Goal: Task Accomplishment & Management: Manage account settings

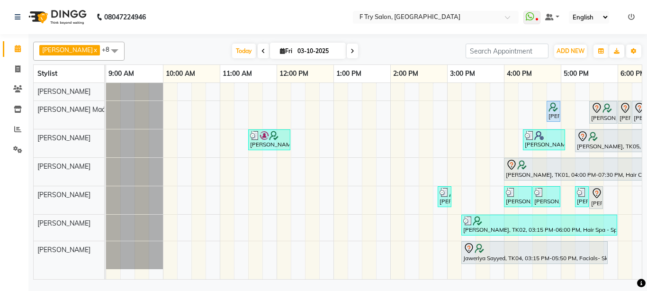
scroll to position [0, 203]
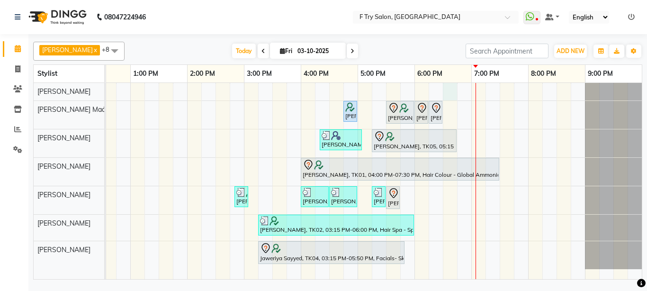
click at [448, 90] on div "[PERSON_NAME], TK01, 04:45 PM-04:55 PM, Threading - Eyebrows / Upper Lips/ Chin…" at bounding box center [272, 181] width 739 height 196
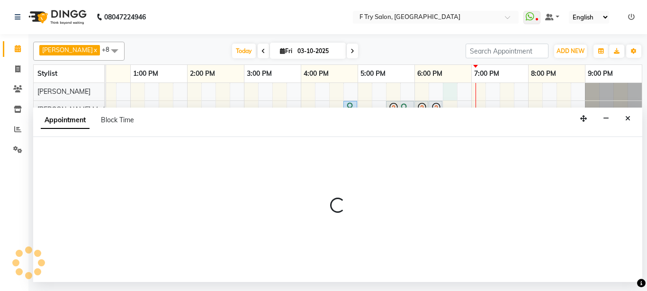
select select "13914"
select select "1110"
select select "tentative"
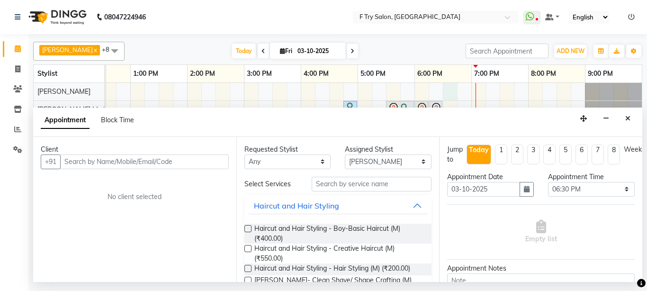
click at [132, 165] on input "text" at bounding box center [144, 161] width 169 height 15
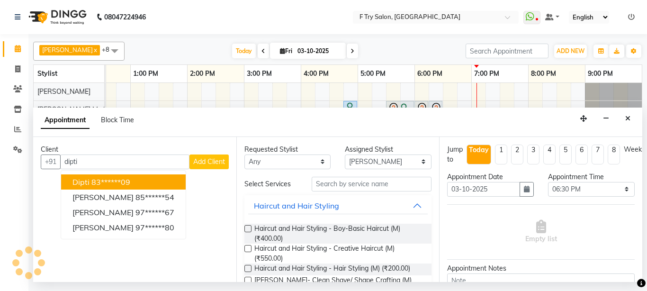
click at [100, 183] on ngb-highlight "83******09" at bounding box center [110, 181] width 39 height 9
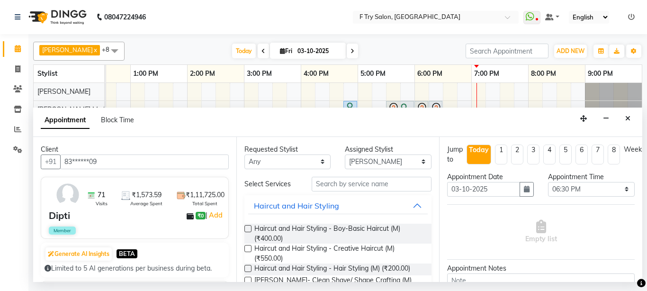
type input "83******09"
click at [330, 181] on input "text" at bounding box center [372, 184] width 120 height 15
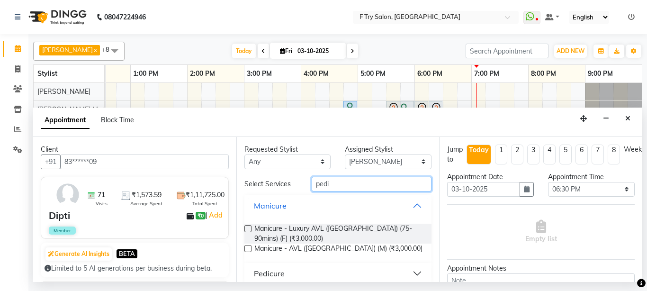
type input "pedi"
click at [410, 203] on button "Manicure" at bounding box center [338, 205] width 180 height 17
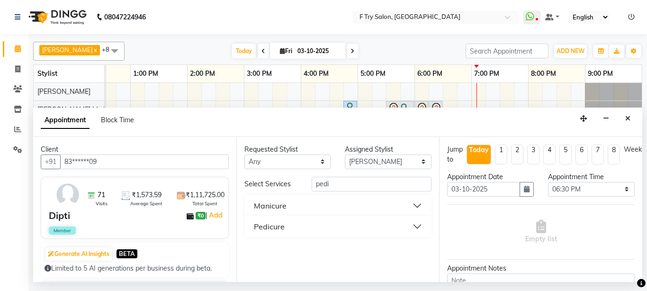
click at [417, 225] on button "Pedicure" at bounding box center [338, 226] width 180 height 17
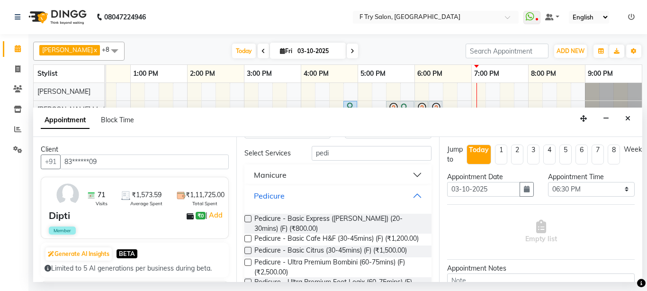
scroll to position [57, 0]
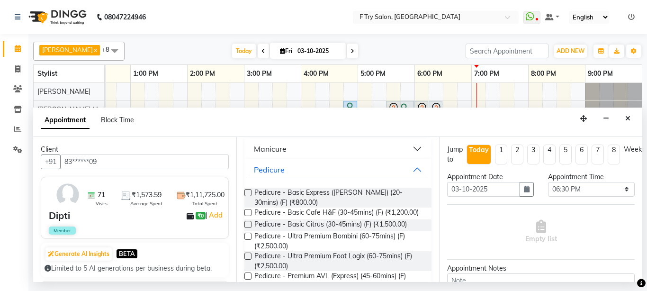
click at [245, 228] on label at bounding box center [247, 224] width 7 height 7
click at [245, 228] on input "checkbox" at bounding box center [247, 225] width 6 height 6
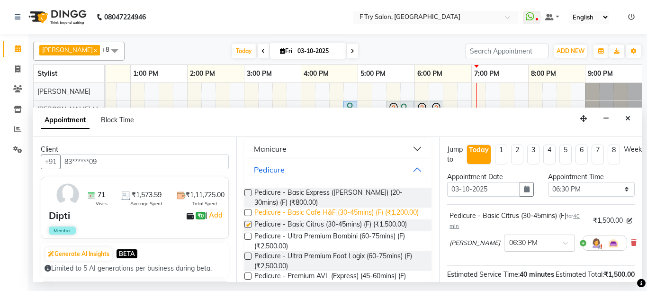
checkbox input "false"
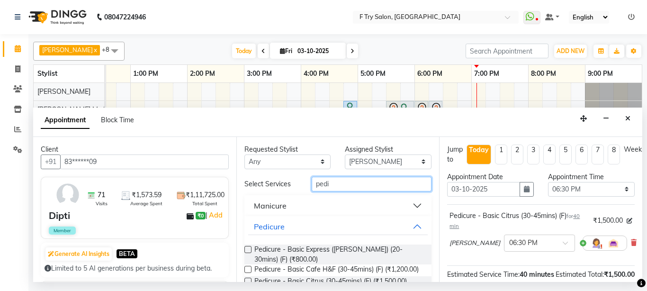
click at [345, 183] on input "pedi" at bounding box center [372, 184] width 120 height 15
type input "p"
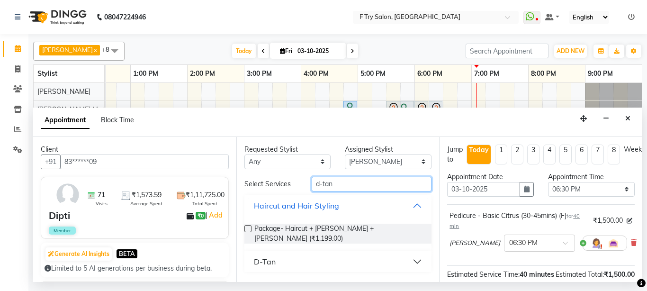
type input "d-tan"
click at [416, 205] on button "Haircut and Hair Styling" at bounding box center [338, 205] width 180 height 17
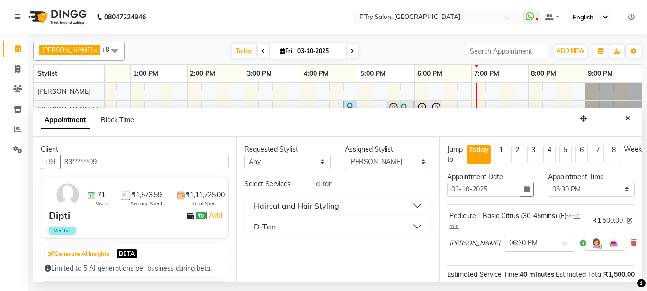
click at [418, 225] on button "D-Tan" at bounding box center [338, 226] width 180 height 17
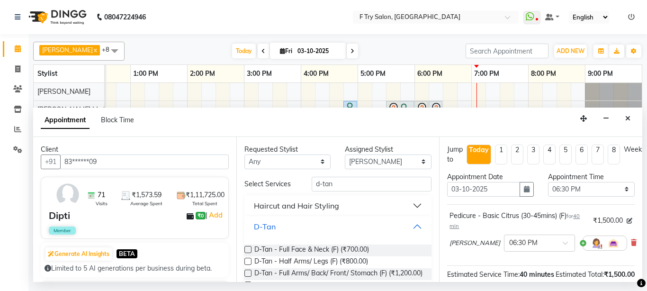
scroll to position [57, 0]
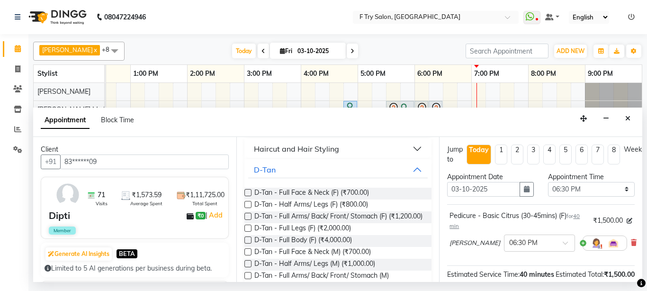
click at [247, 205] on label at bounding box center [247, 204] width 7 height 7
click at [247, 205] on input "checkbox" at bounding box center [247, 205] width 6 height 6
checkbox input "false"
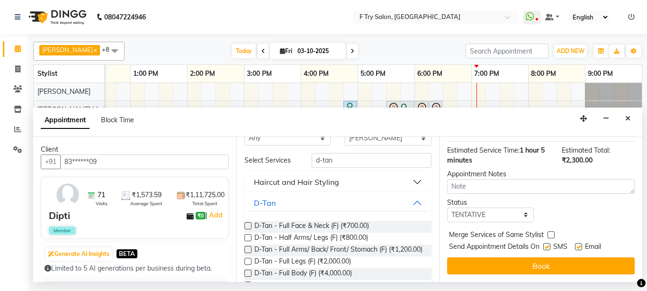
scroll to position [0, 0]
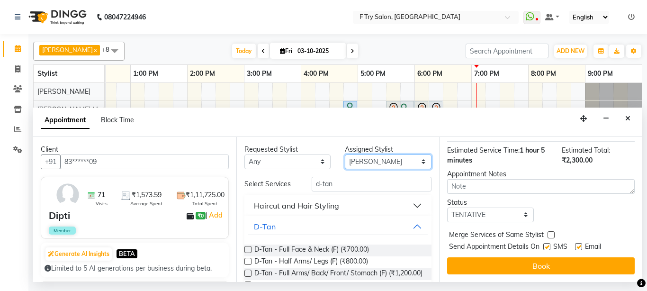
select select "79186"
click at [345, 154] on select "Select [PERSON_NAME] [PERSON_NAME] [PERSON_NAME] [PERSON_NAME] [PERSON_NAME]" at bounding box center [388, 161] width 87 height 15
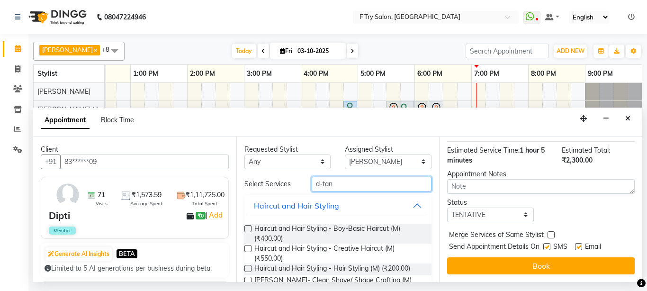
click at [369, 179] on input "d-tan" at bounding box center [372, 184] width 120 height 15
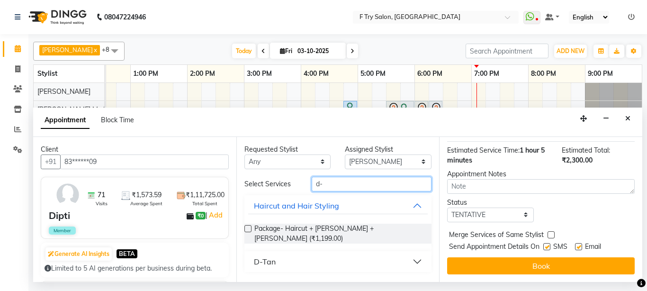
type input "d"
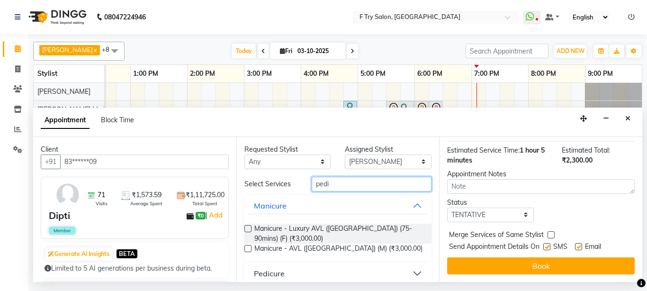
type input "pedi"
click at [411, 206] on button "Manicure" at bounding box center [338, 205] width 180 height 17
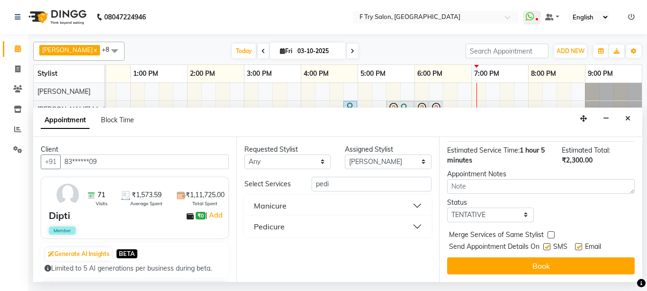
click at [418, 223] on button "Pedicure" at bounding box center [338, 226] width 180 height 17
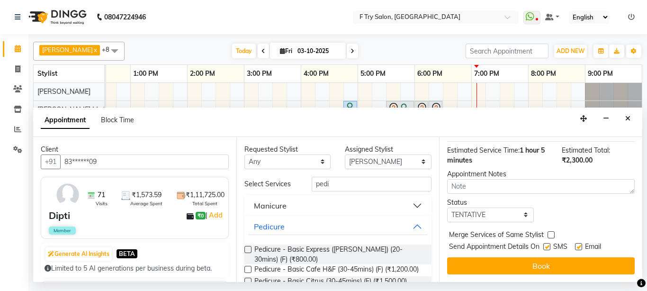
click at [246, 248] on label at bounding box center [247, 249] width 7 height 7
click at [246, 248] on input "checkbox" at bounding box center [247, 250] width 6 height 6
checkbox input "false"
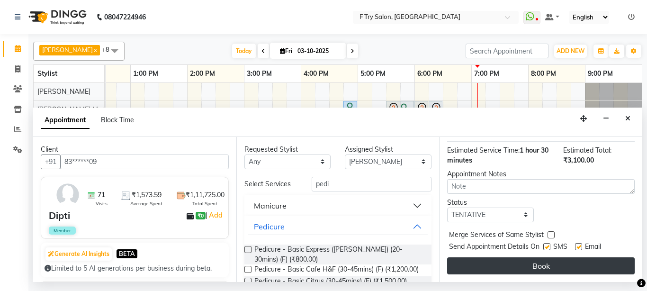
click at [544, 260] on button "Book" at bounding box center [541, 265] width 188 height 17
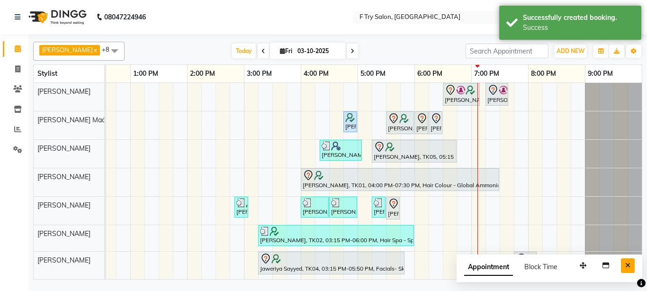
click at [624, 261] on button "Close" at bounding box center [628, 265] width 14 height 15
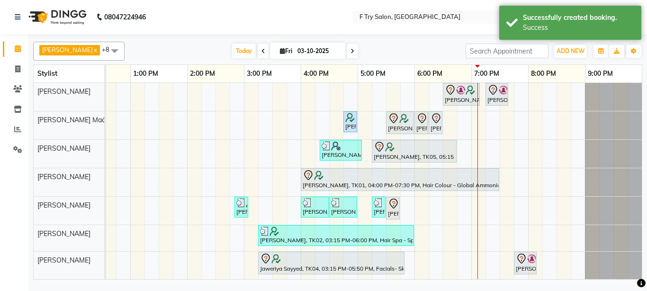
scroll to position [8, 0]
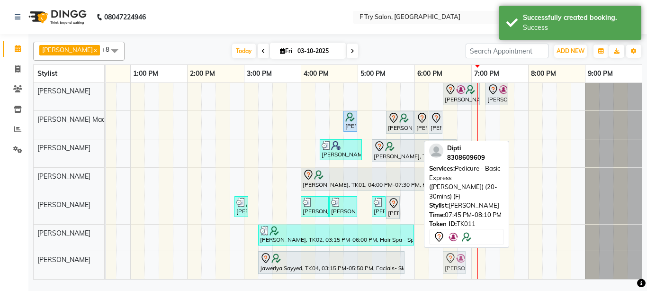
drag, startPoint x: 523, startPoint y: 252, endPoint x: 455, endPoint y: 255, distance: 68.2
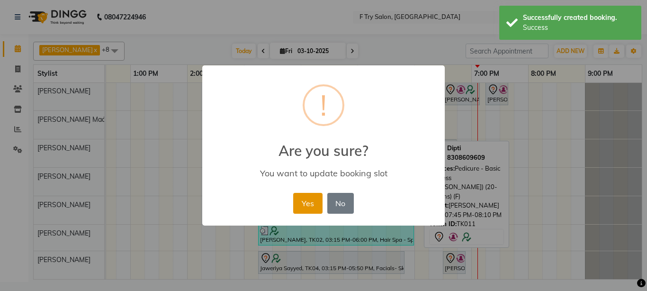
click at [306, 204] on button "Yes" at bounding box center [307, 203] width 29 height 21
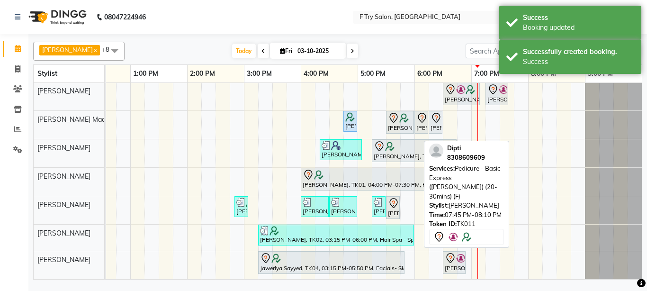
scroll to position [0, 0]
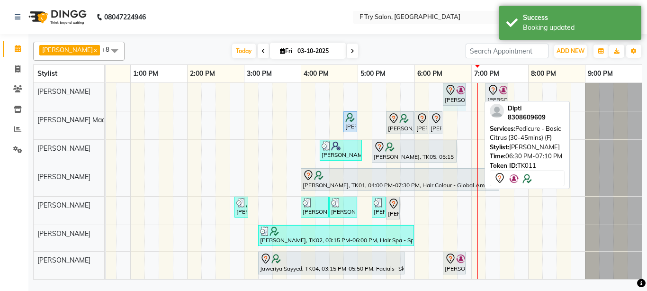
drag, startPoint x: 479, startPoint y: 92, endPoint x: 467, endPoint y: 95, distance: 12.3
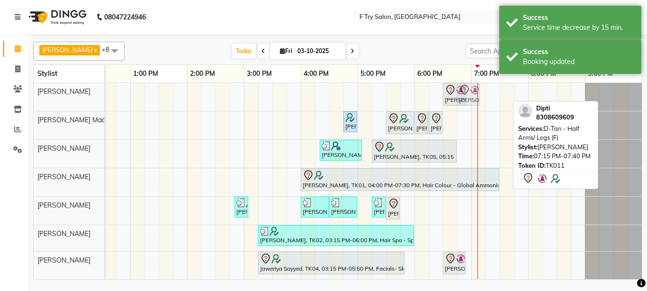
drag, startPoint x: 499, startPoint y: 90, endPoint x: 474, endPoint y: 98, distance: 26.7
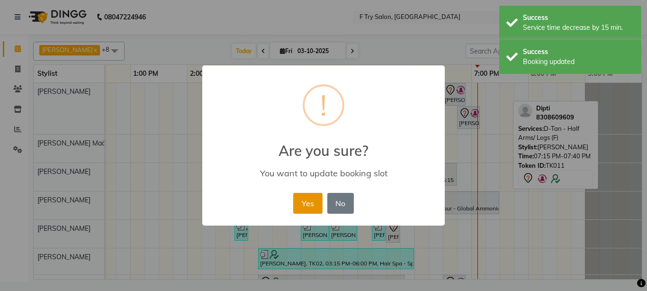
click at [317, 201] on button "Yes" at bounding box center [307, 203] width 29 height 21
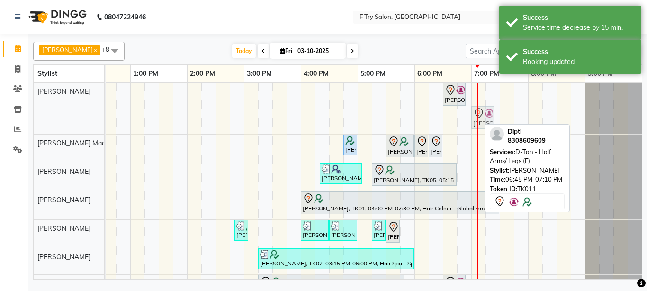
drag, startPoint x: 465, startPoint y: 116, endPoint x: 472, endPoint y: 116, distance: 7.6
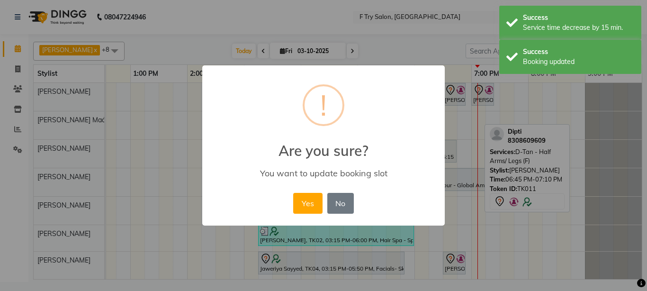
drag, startPoint x: 311, startPoint y: 204, endPoint x: 400, endPoint y: 161, distance: 99.4
click at [311, 204] on button "Yes" at bounding box center [307, 203] width 29 height 21
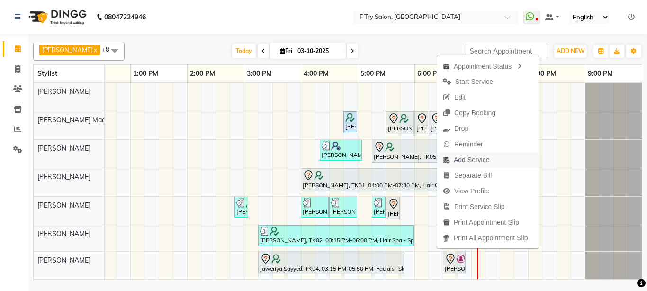
click at [468, 164] on span "Add Service" at bounding box center [472, 160] width 36 height 10
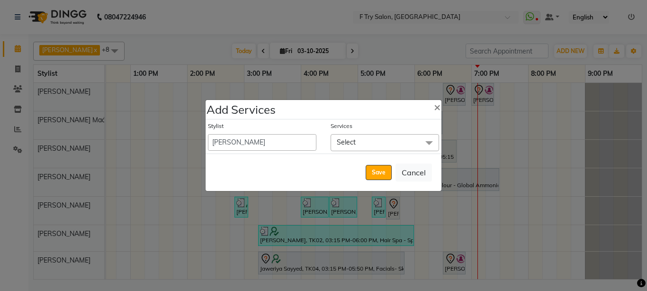
click at [369, 141] on span "Select" at bounding box center [385, 142] width 108 height 17
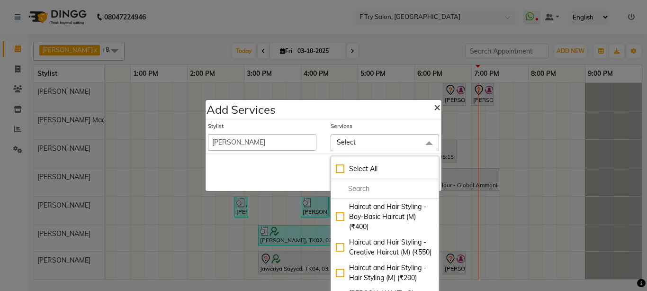
click at [434, 107] on span "×" at bounding box center [437, 106] width 7 height 14
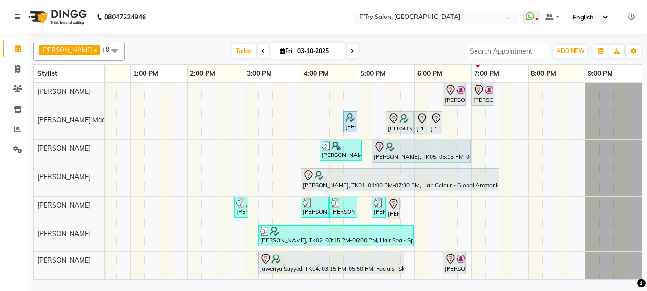
drag, startPoint x: 456, startPoint y: 149, endPoint x: 469, endPoint y: 148, distance: 13.8
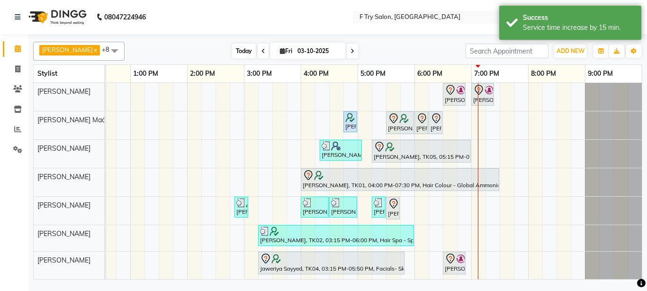
click at [236, 51] on span "Today" at bounding box center [244, 51] width 24 height 15
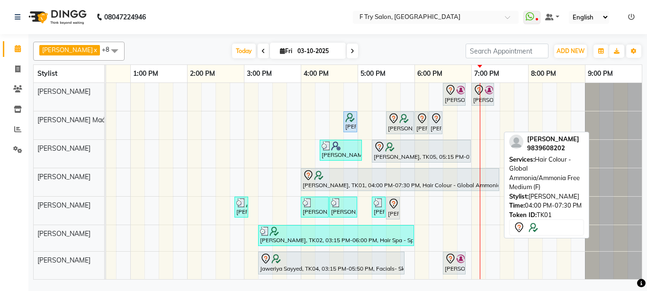
scroll to position [8, 0]
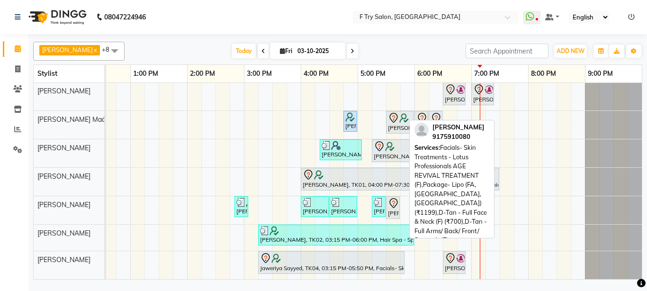
click at [324, 254] on div at bounding box center [331, 257] width 143 height 11
click at [340, 254] on div at bounding box center [331, 257] width 143 height 11
select select "7"
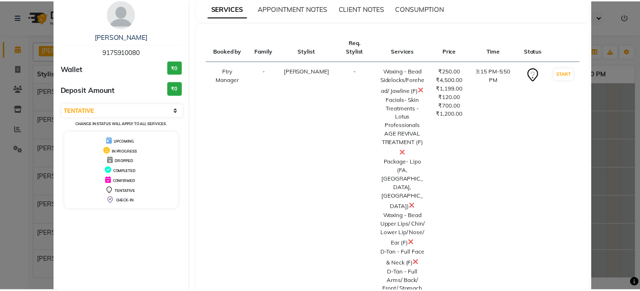
scroll to position [91, 0]
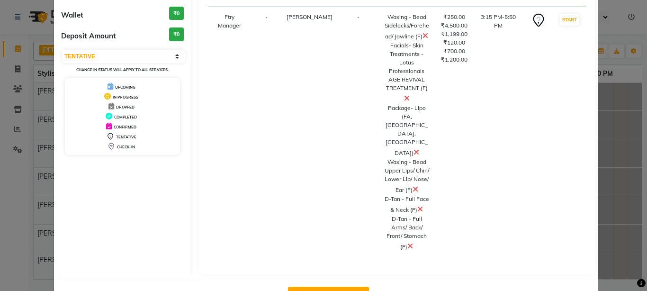
click at [329, 287] on button "Mark Done And Checkout" at bounding box center [328, 294] width 81 height 15
select select "service"
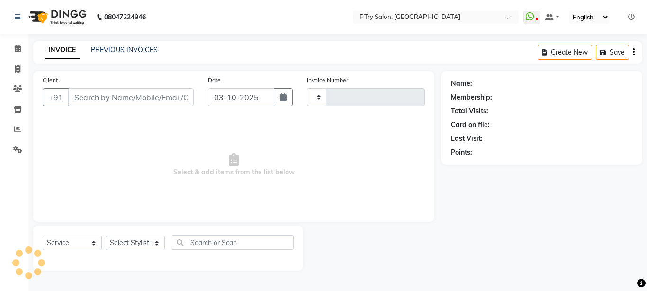
type input "2396"
select select "793"
type input "91******80"
select select "79186"
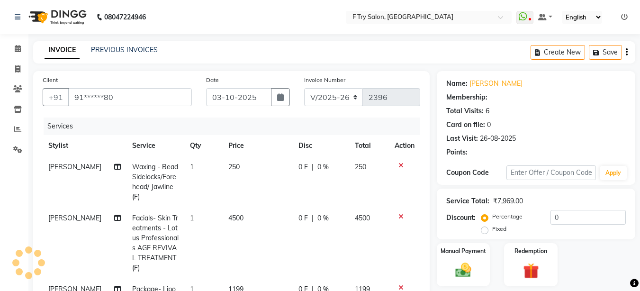
select select "1: Object"
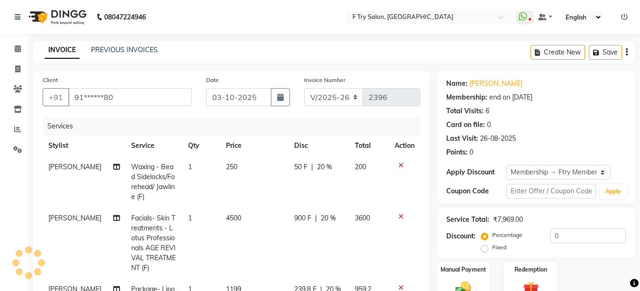
type input "20"
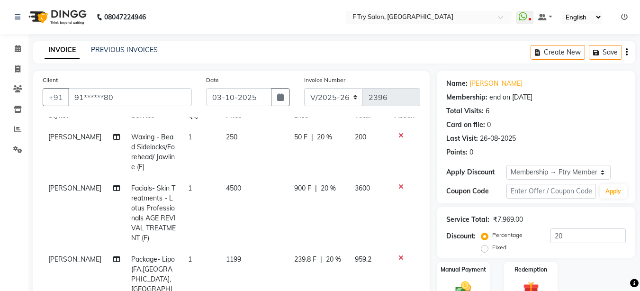
scroll to position [57, 0]
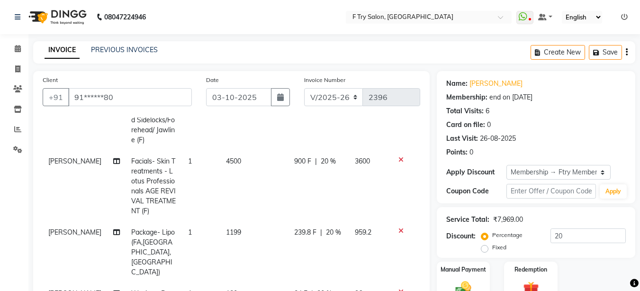
click at [302, 162] on span "900 F" at bounding box center [302, 161] width 17 height 10
select select "79186"
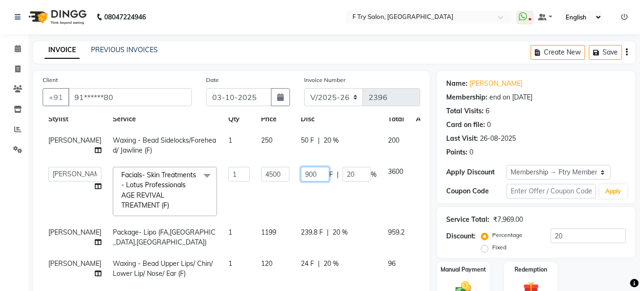
click at [301, 167] on input "900" at bounding box center [315, 174] width 28 height 15
type input "9"
type input "2740"
click at [313, 181] on td "2740 F | 20 %" at bounding box center [338, 191] width 87 height 61
select select "79186"
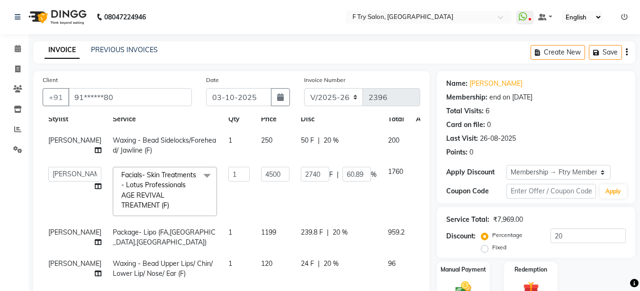
click at [333, 227] on span "20 %" at bounding box center [340, 232] width 15 height 10
select select "79186"
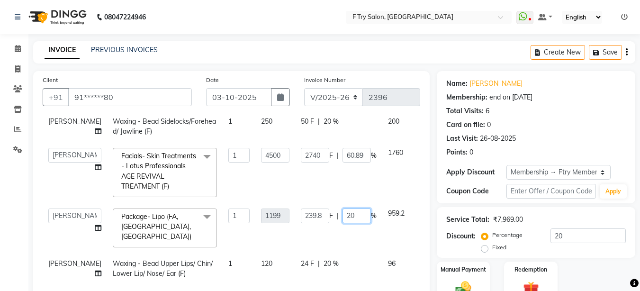
click at [342, 214] on input "20" at bounding box center [356, 215] width 28 height 15
type input "2"
click at [335, 226] on td "239.8 F | %" at bounding box center [338, 228] width 87 height 50
select select "79186"
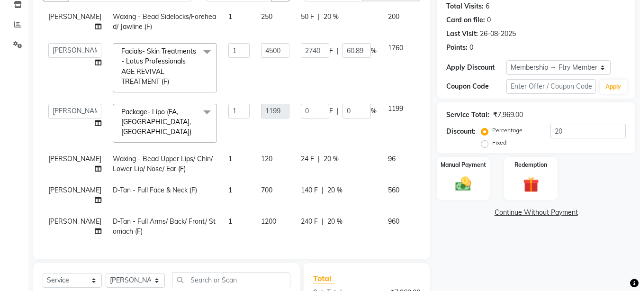
scroll to position [114, 0]
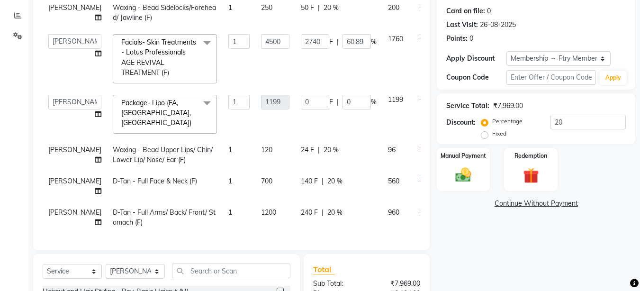
click at [228, 145] on span "1" at bounding box center [230, 149] width 4 height 9
select select "79186"
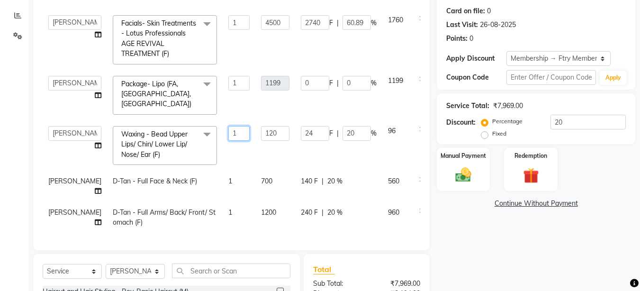
click at [228, 126] on input "1" at bounding box center [238, 133] width 21 height 15
type input "2"
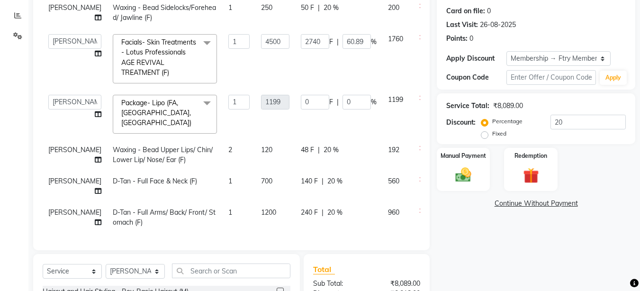
click at [225, 139] on td "2" at bounding box center [239, 154] width 33 height 31
select select "79186"
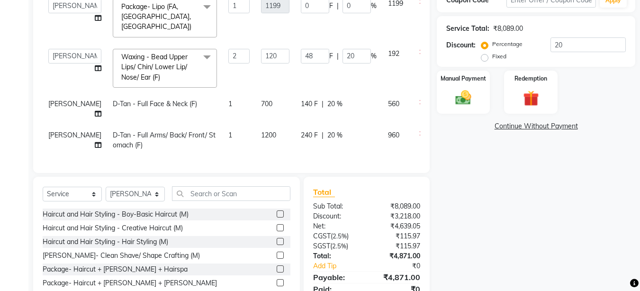
scroll to position [117, 0]
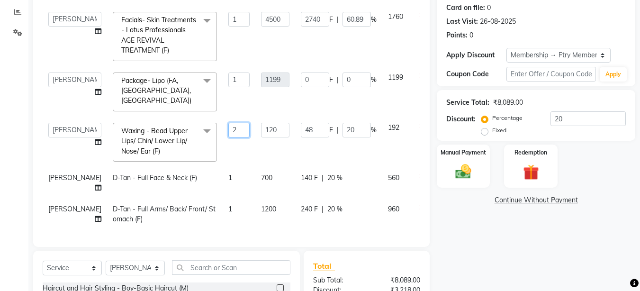
click at [228, 123] on input "2" at bounding box center [238, 130] width 21 height 15
type input "3"
click at [255, 117] on td "120" at bounding box center [275, 142] width 40 height 50
select select "79186"
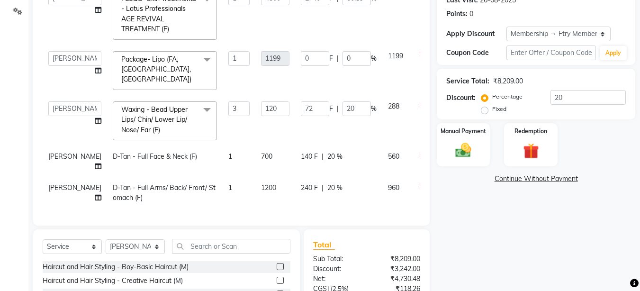
scroll to position [174, 0]
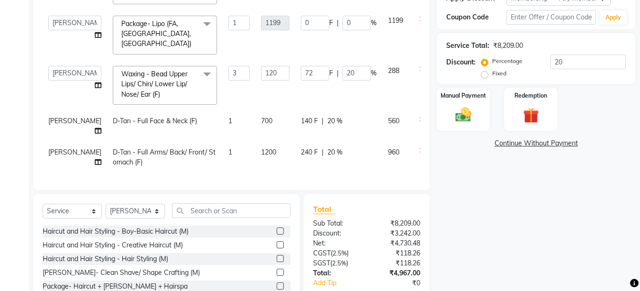
click at [228, 148] on span "1" at bounding box center [230, 152] width 4 height 9
select select "79186"
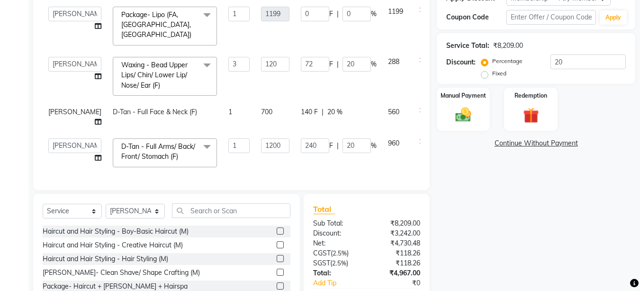
scroll to position [90, 0]
click at [228, 141] on input "1" at bounding box center [238, 145] width 21 height 15
type input "2"
click at [255, 151] on td "1200" at bounding box center [275, 153] width 40 height 40
select select "79186"
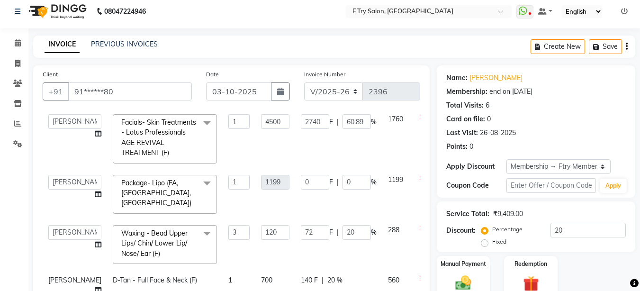
scroll to position [3, 0]
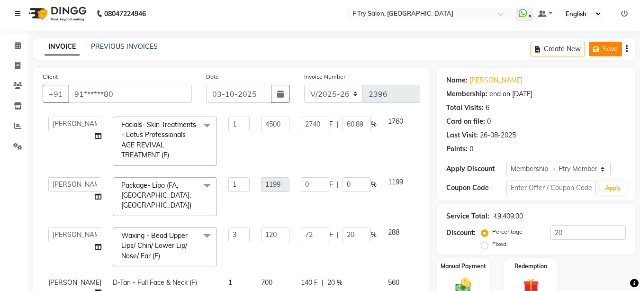
click at [601, 46] on icon "button" at bounding box center [597, 49] width 9 height 7
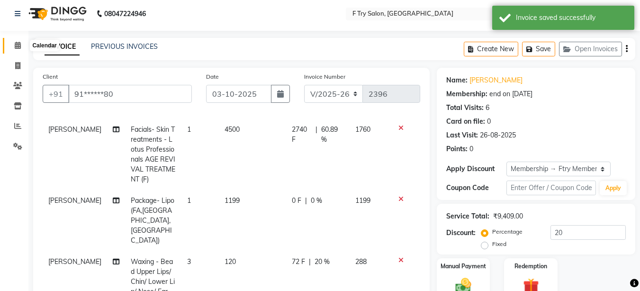
click at [17, 43] on icon at bounding box center [18, 45] width 6 height 7
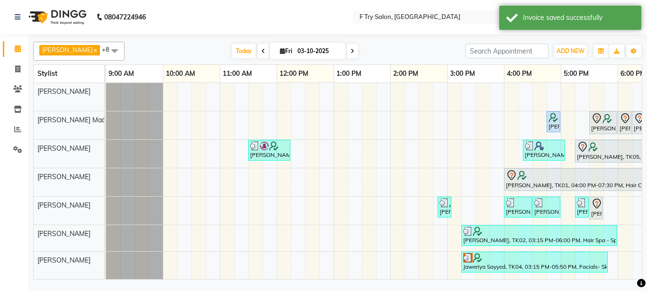
scroll to position [0, 203]
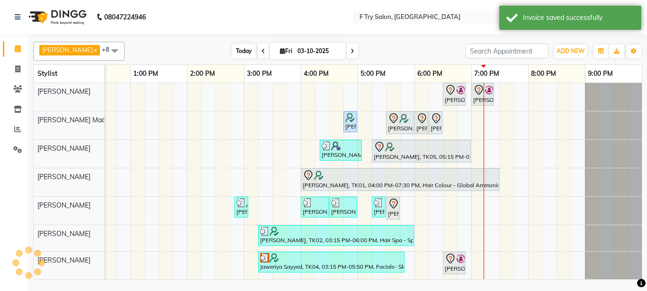
click at [232, 50] on span "Today" at bounding box center [244, 51] width 24 height 15
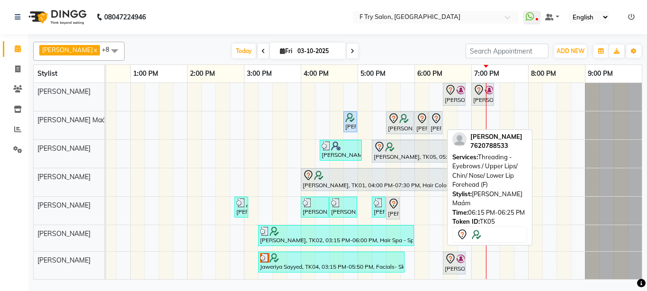
click at [435, 123] on icon at bounding box center [436, 118] width 11 height 11
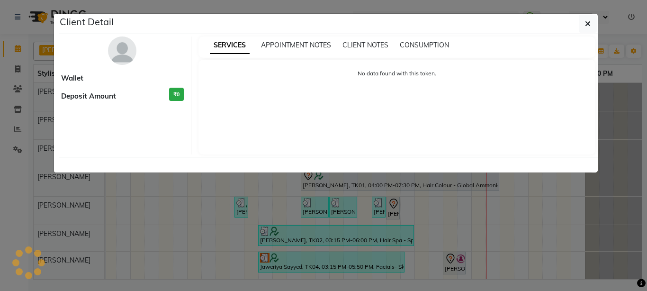
select select "7"
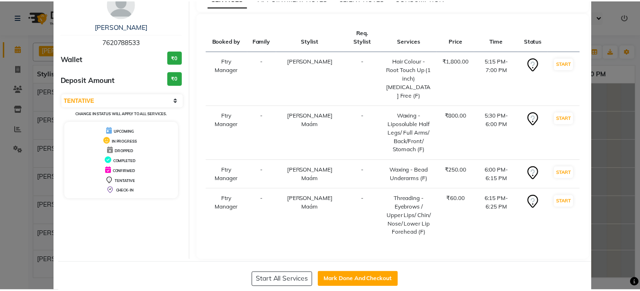
scroll to position [75, 0]
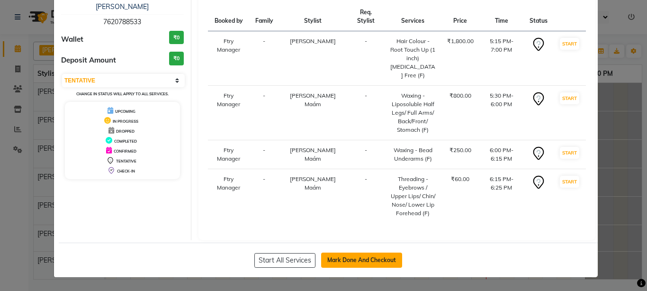
click at [381, 258] on button "Mark Done And Checkout" at bounding box center [361, 259] width 81 height 15
select select "service"
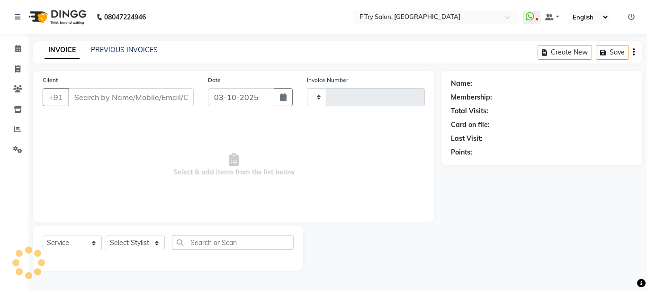
type input "2396"
select select "793"
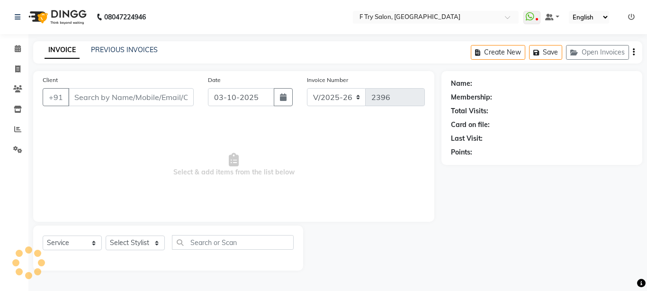
type input "76******33"
select select "14056"
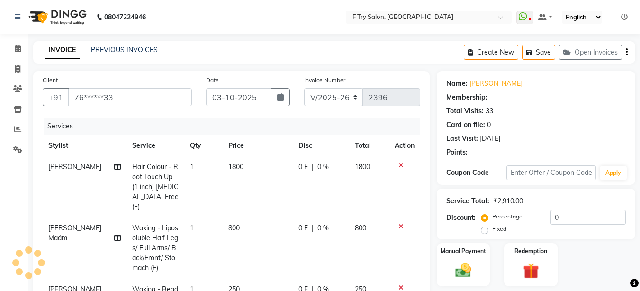
select select "1: Object"
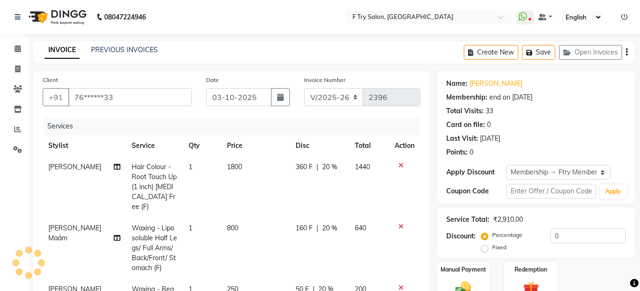
type input "20"
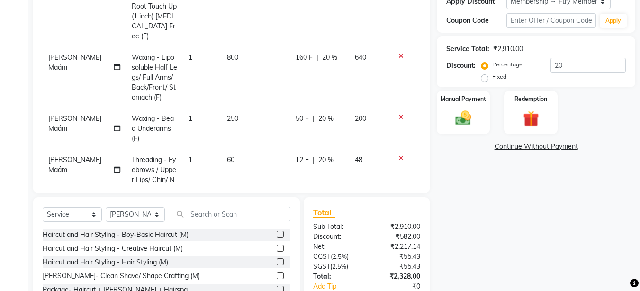
scroll to position [31, 0]
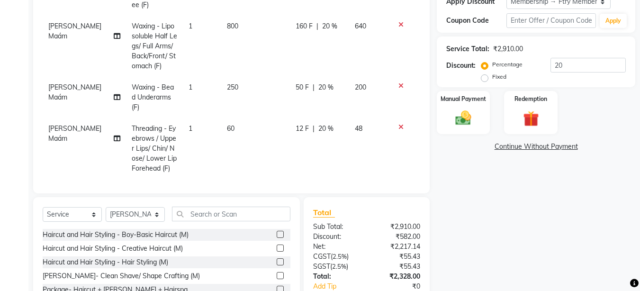
click at [185, 119] on td "1" at bounding box center [202, 148] width 38 height 61
select select "14056"
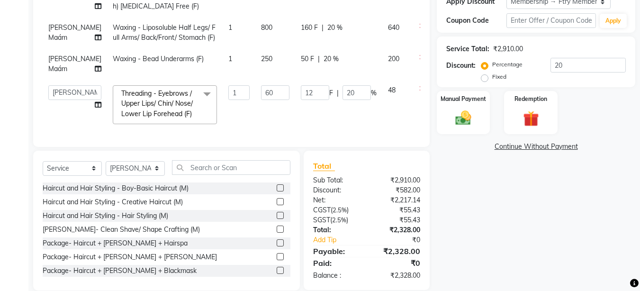
scroll to position [0, 0]
click at [228, 100] on input "1" at bounding box center [238, 92] width 21 height 15
type input "2"
click at [248, 114] on tbody "[PERSON_NAME] Hair Colour - Root Touch Up (1 inch) [MEDICAL_DATA] Free (F) 1 18…" at bounding box center [242, 58] width 398 height 144
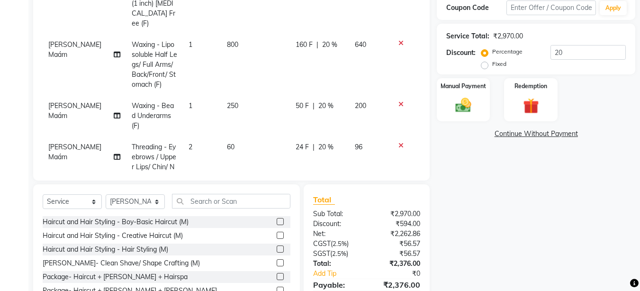
scroll to position [117, 0]
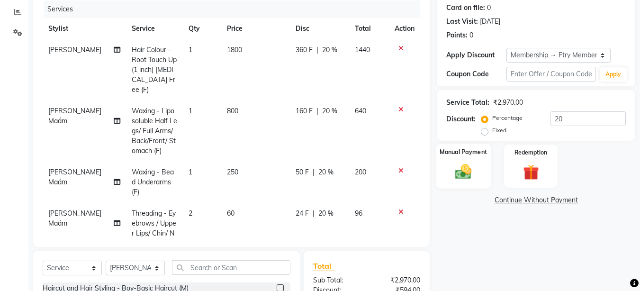
click at [465, 169] on img at bounding box center [463, 171] width 27 height 19
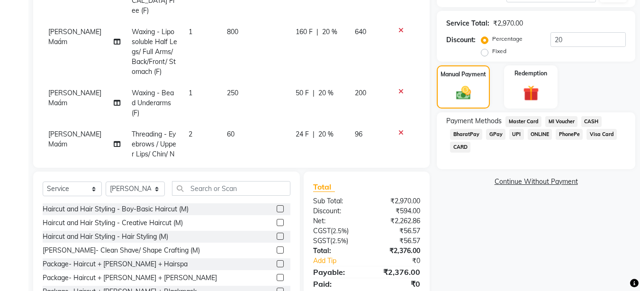
scroll to position [231, 0]
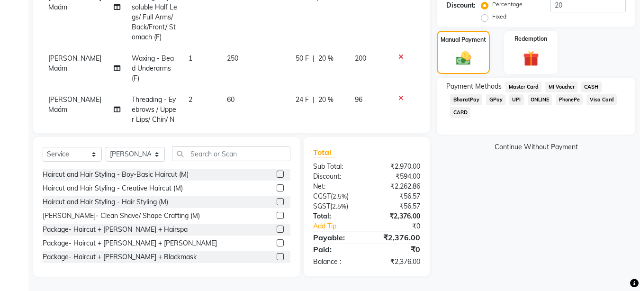
click at [513, 95] on span "UPI" at bounding box center [516, 99] width 15 height 11
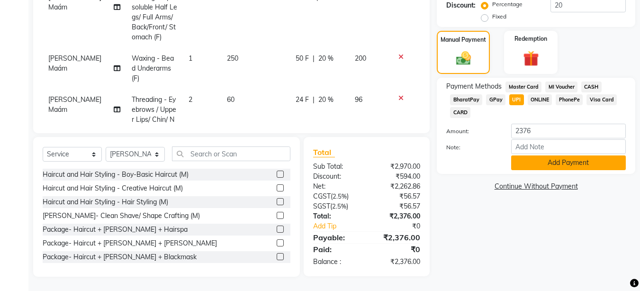
click at [536, 159] on button "Add Payment" at bounding box center [568, 162] width 115 height 15
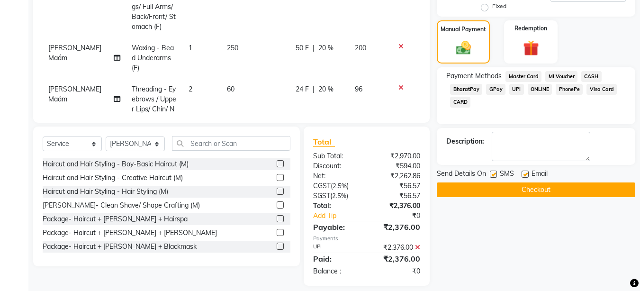
scroll to position [250, 0]
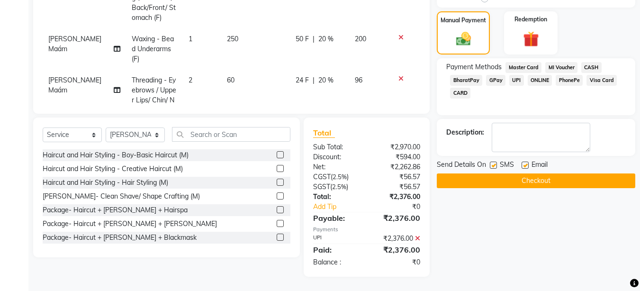
click at [541, 180] on button "Checkout" at bounding box center [536, 180] width 198 height 15
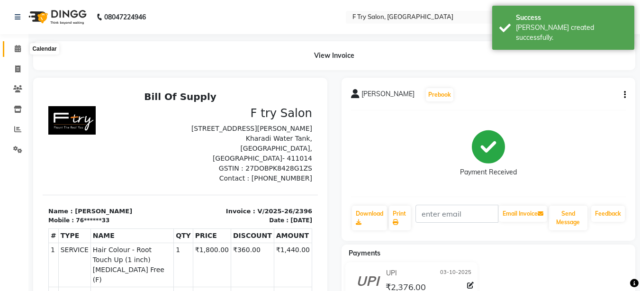
click at [15, 46] on icon at bounding box center [18, 48] width 6 height 7
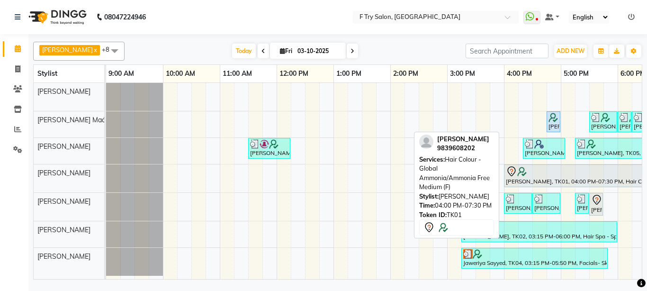
click at [547, 176] on div "[PERSON_NAME], TK01, 04:00 PM-07:30 PM, Hair Colour - Global Ammonia/Ammonia Fr…" at bounding box center [603, 176] width 197 height 20
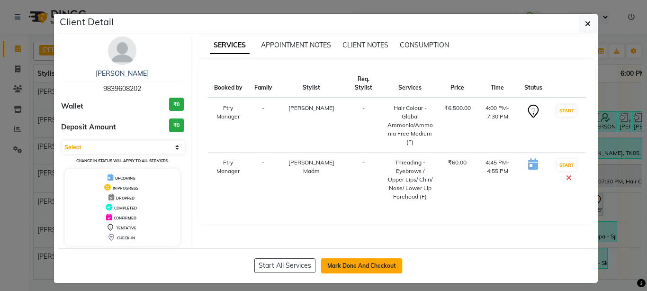
click at [341, 265] on button "Mark Done And Checkout" at bounding box center [361, 265] width 81 height 15
select select "service"
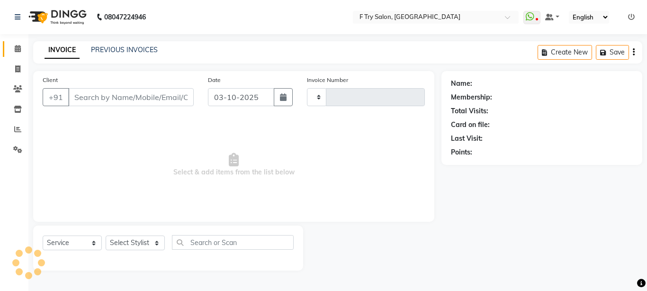
type input "2397"
select select "793"
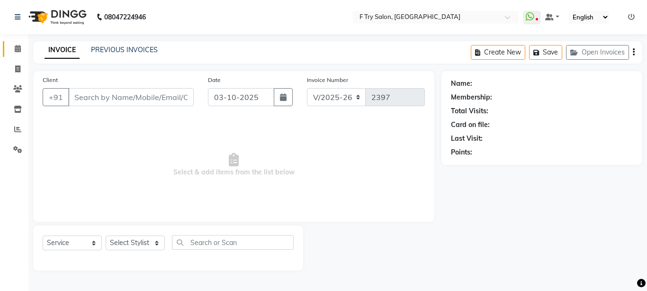
type input "98******02"
select select "14056"
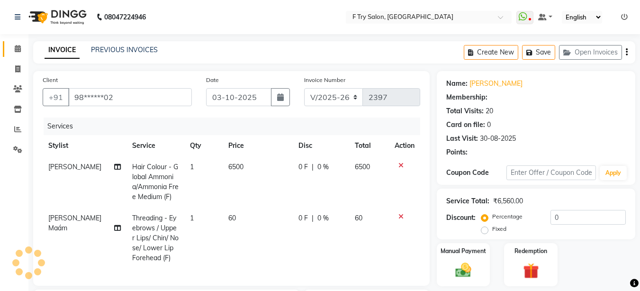
type input "20"
select select "1: Object"
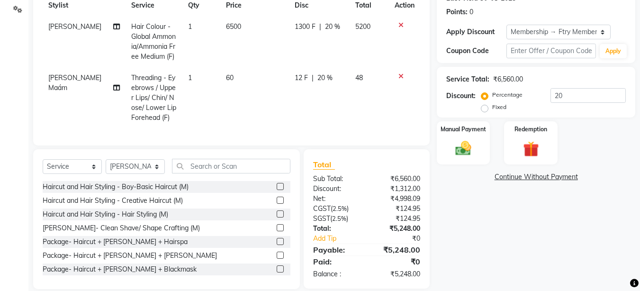
scroll to position [160, 0]
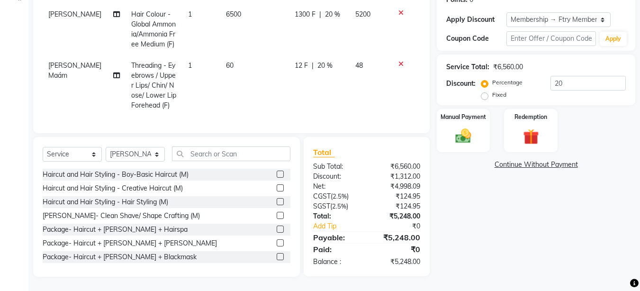
click at [76, 61] on span "[PERSON_NAME] Maám" at bounding box center [74, 70] width 53 height 18
select select "14056"
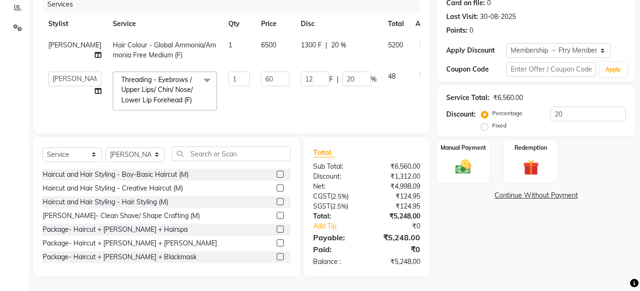
scroll to position [139, 0]
drag, startPoint x: 67, startPoint y: 68, endPoint x: 17, endPoint y: 122, distance: 74.1
click at [17, 122] on app-home "08047224946 Select Location × F Try Salon, Kharadi WhatsApp Status ✕ Status: Di…" at bounding box center [320, 84] width 640 height 413
click at [448, 141] on div "Manual Payment" at bounding box center [463, 161] width 55 height 45
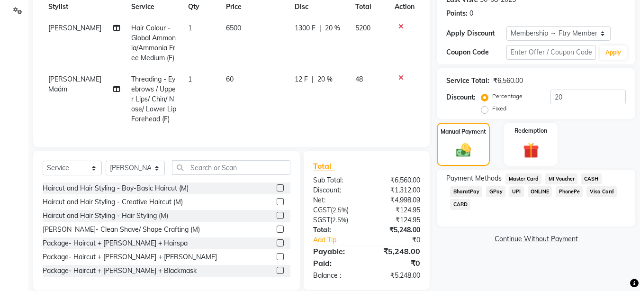
click at [516, 194] on span "UPI" at bounding box center [516, 191] width 15 height 11
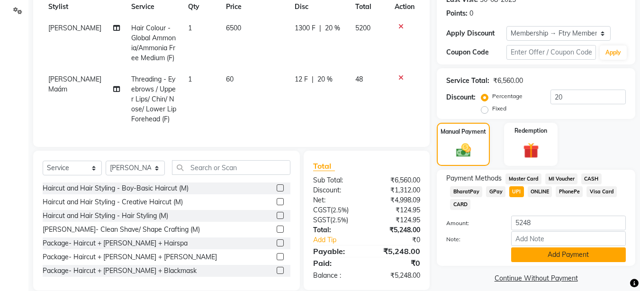
click at [545, 257] on button "Add Payment" at bounding box center [568, 254] width 115 height 15
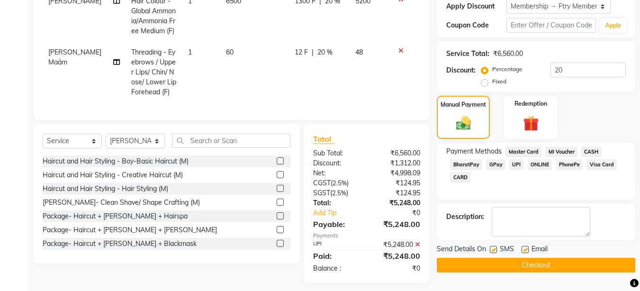
scroll to position [179, 0]
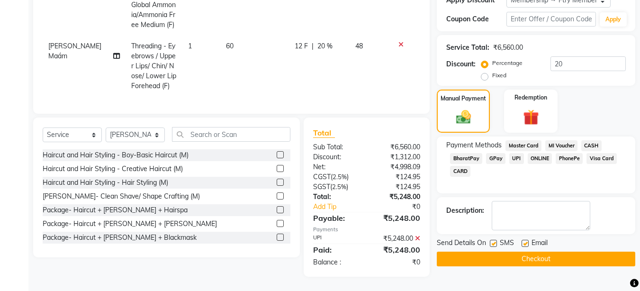
click at [531, 256] on button "Checkout" at bounding box center [536, 259] width 198 height 15
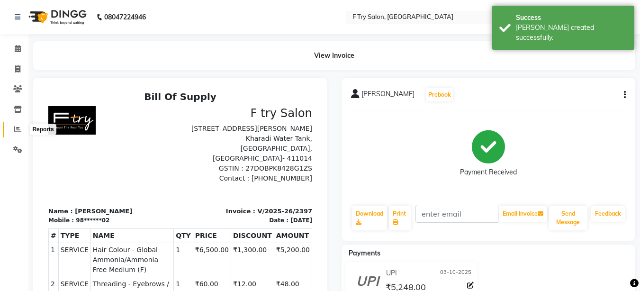
click at [20, 131] on icon at bounding box center [17, 129] width 7 height 7
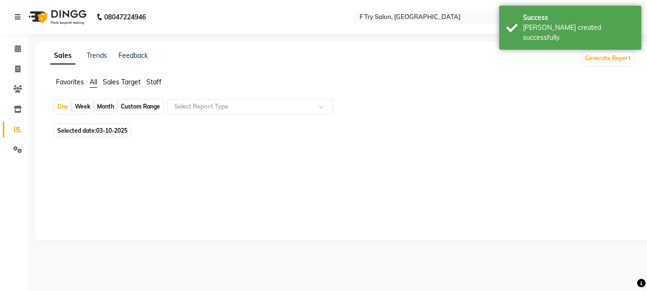
click at [156, 82] on span "Staff" at bounding box center [153, 82] width 15 height 9
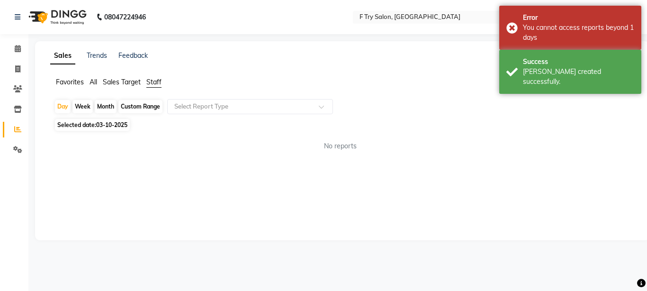
click at [104, 104] on div "Month" at bounding box center [106, 106] width 22 height 13
select select "10"
select select "2025"
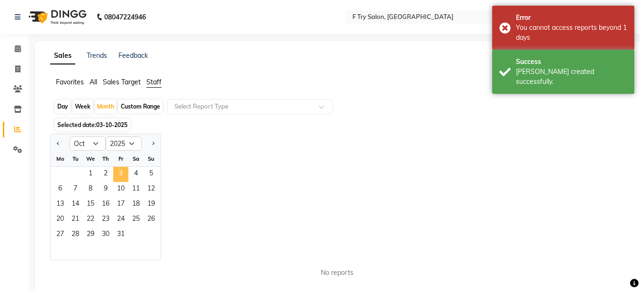
click at [120, 178] on span "3" at bounding box center [120, 174] width 15 height 15
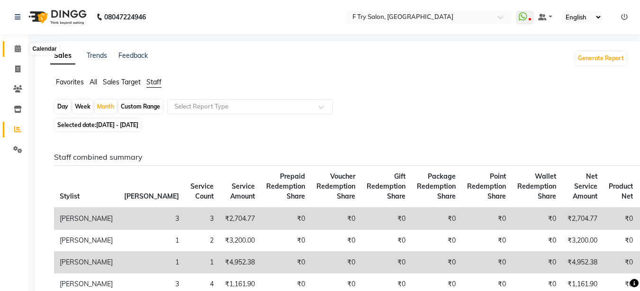
click at [21, 48] on icon at bounding box center [18, 48] width 6 height 7
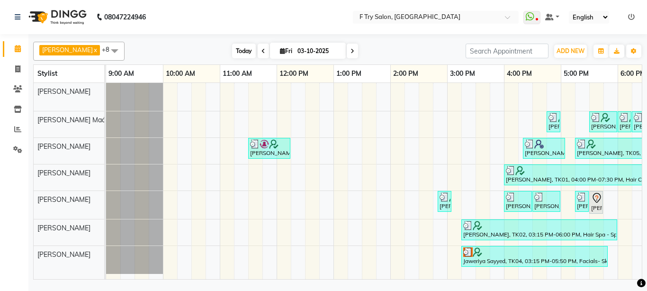
click at [238, 49] on span "Today" at bounding box center [244, 51] width 24 height 15
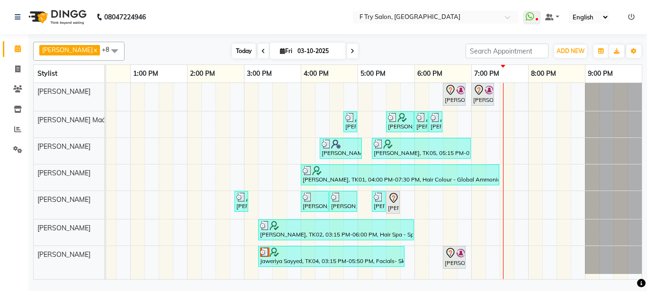
click at [232, 50] on span "Today" at bounding box center [244, 51] width 24 height 15
click at [18, 68] on icon at bounding box center [17, 68] width 5 height 7
select select "service"
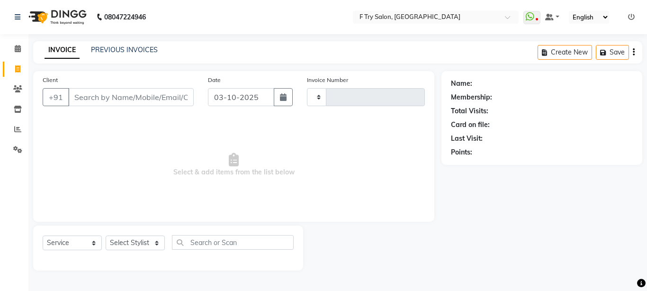
type input "2398"
select select "793"
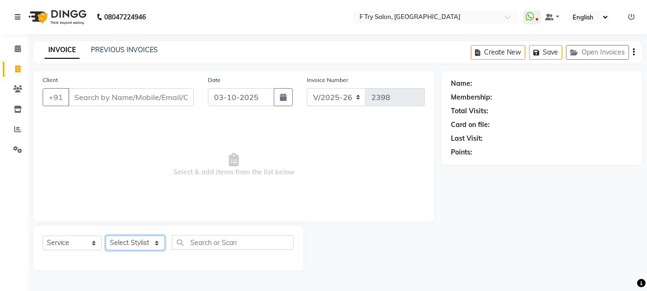
select select "14056"
click at [106, 235] on select "Select Stylist [PERSON_NAME] [PERSON_NAME] Ftry Agent Ftry Manager [PERSON_NAME…" at bounding box center [135, 242] width 59 height 15
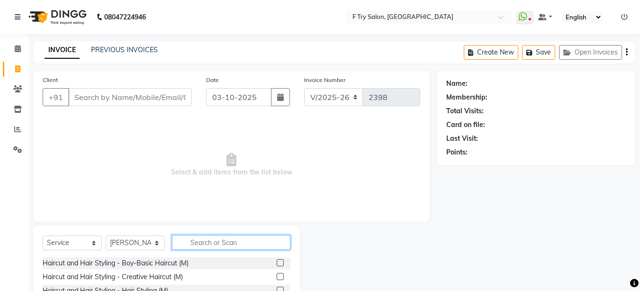
drag, startPoint x: 193, startPoint y: 241, endPoint x: 190, endPoint y: 248, distance: 7.7
click at [193, 242] on input "text" at bounding box center [231, 242] width 118 height 15
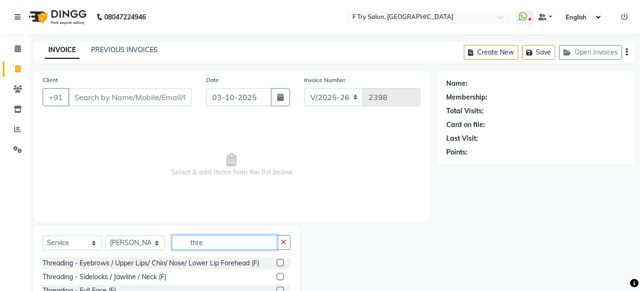
type input "thre"
click at [279, 262] on label at bounding box center [280, 262] width 7 height 7
click at [279, 262] on input "checkbox" at bounding box center [280, 263] width 6 height 6
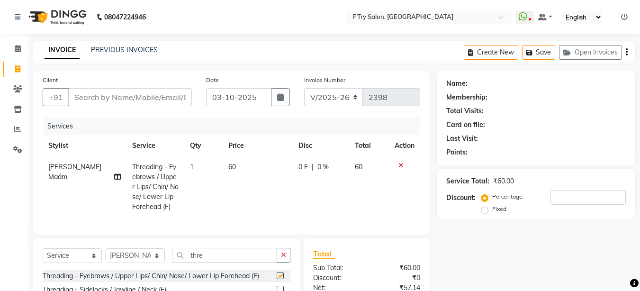
checkbox input "false"
click at [188, 162] on td "1" at bounding box center [203, 186] width 38 height 61
select select "14056"
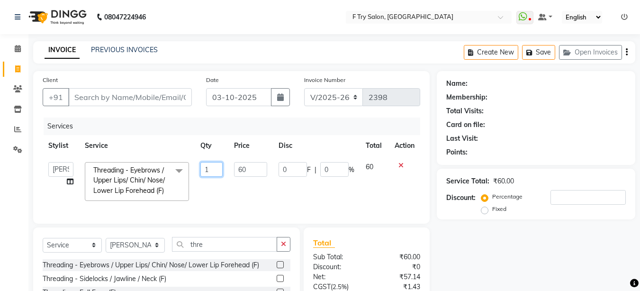
click at [216, 172] on input "1" at bounding box center [211, 169] width 23 height 15
type input "2"
click at [115, 91] on input "Client" at bounding box center [130, 97] width 124 height 18
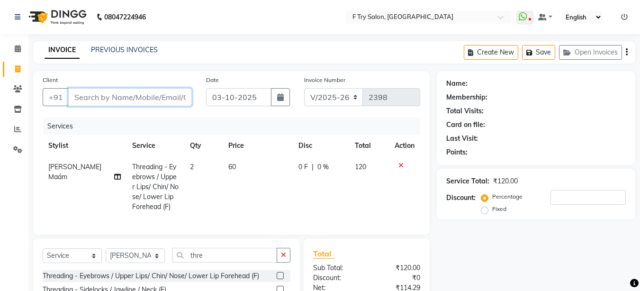
type input "9"
type input "0"
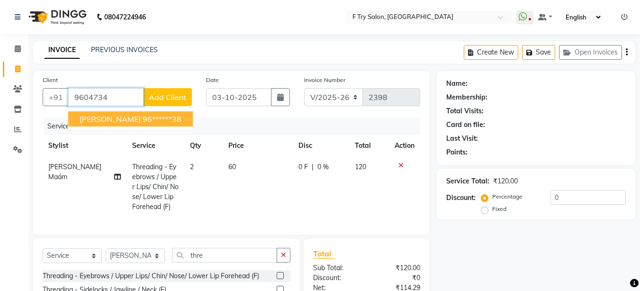
type input "9604734"
click at [156, 99] on span "Add Client" at bounding box center [167, 96] width 37 height 9
select select "22"
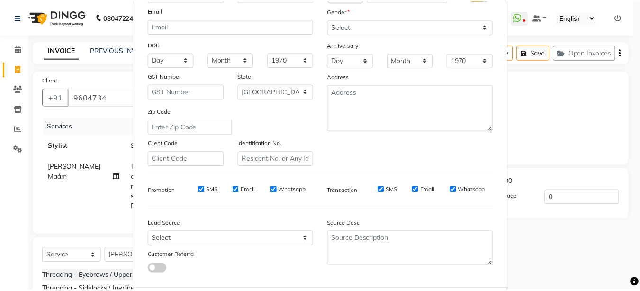
scroll to position [146, 0]
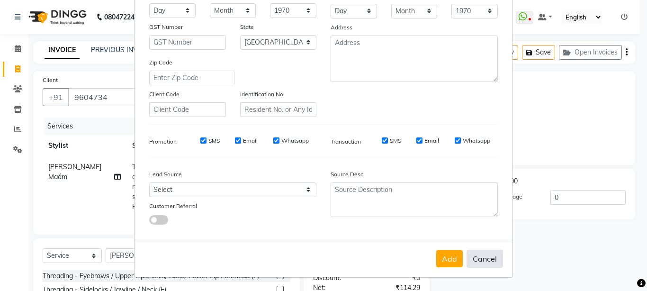
click at [482, 256] on button "Cancel" at bounding box center [485, 259] width 36 height 18
select select
select select "null"
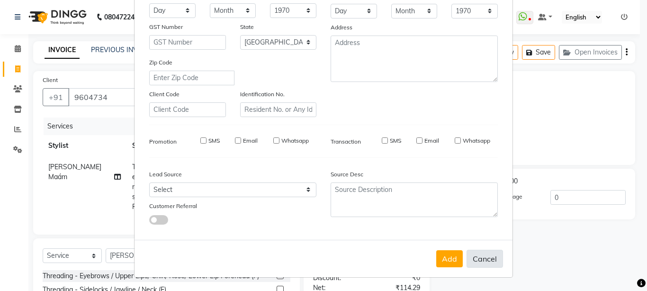
select select
checkbox input "false"
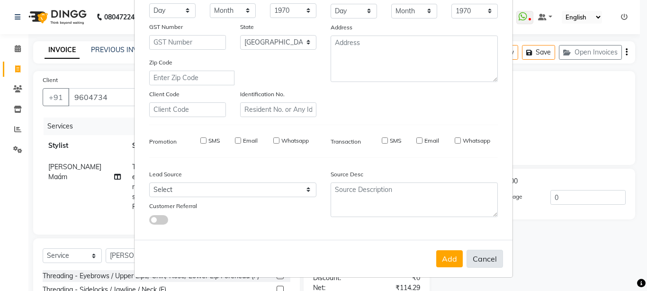
checkbox input "false"
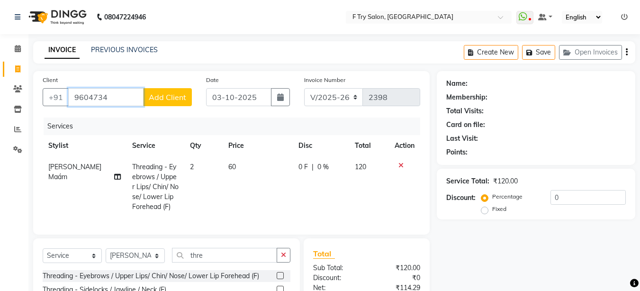
click at [120, 99] on input "9604734" at bounding box center [105, 97] width 75 height 18
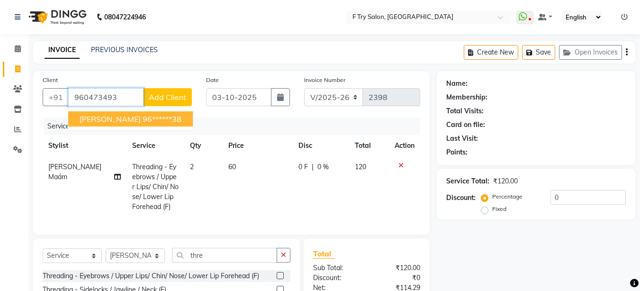
click at [170, 117] on ngb-highlight "96******38" at bounding box center [162, 118] width 39 height 9
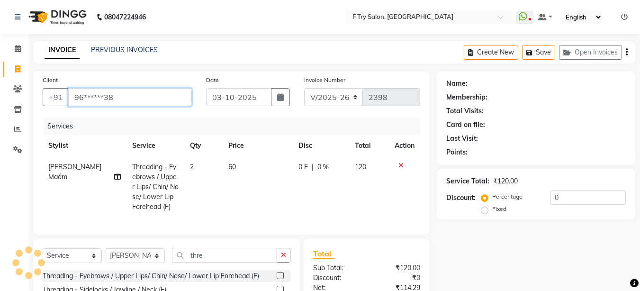
type input "96******38"
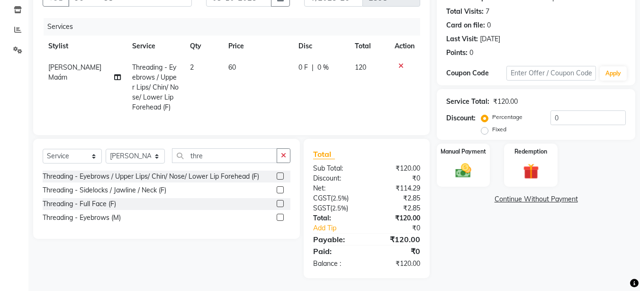
scroll to position [108, 0]
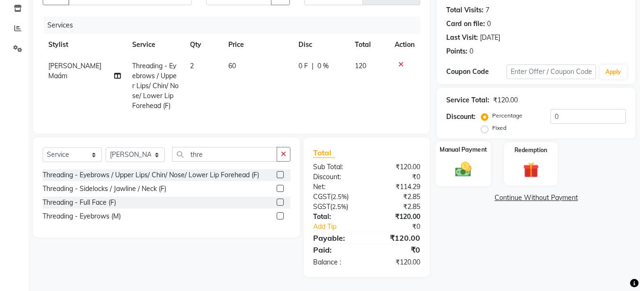
click at [459, 163] on img at bounding box center [463, 169] width 27 height 19
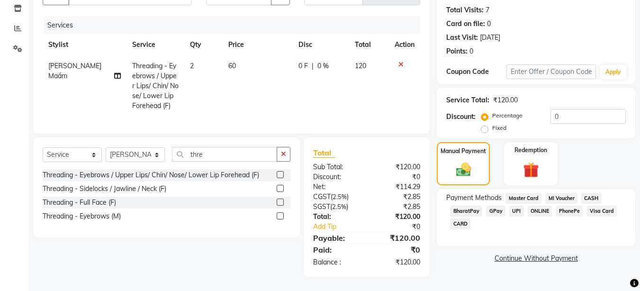
click at [517, 206] on span "UPI" at bounding box center [516, 211] width 15 height 11
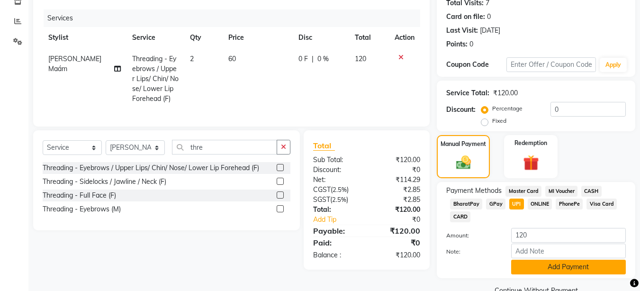
click at [557, 267] on button "Add Payment" at bounding box center [568, 267] width 115 height 15
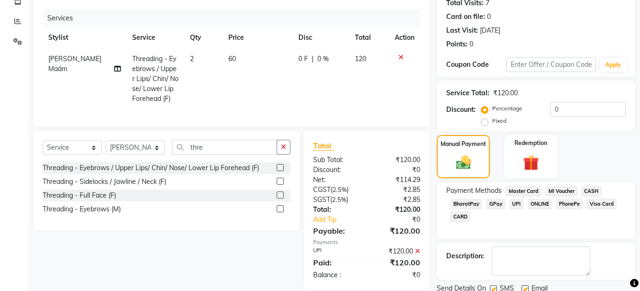
scroll to position [143, 0]
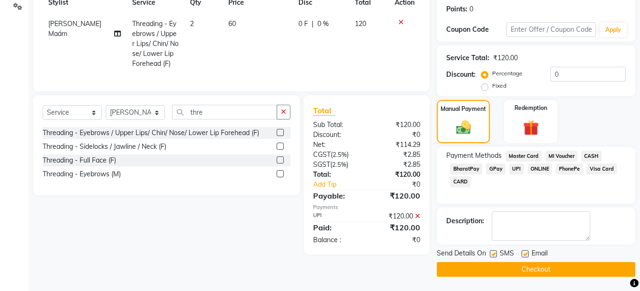
click at [530, 264] on button "Checkout" at bounding box center [536, 269] width 198 height 15
